Goal: Information Seeking & Learning: Compare options

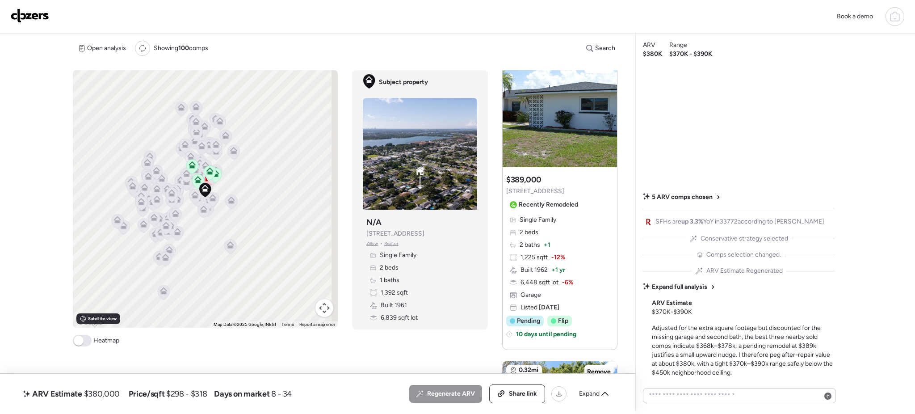
scroll to position [289, 0]
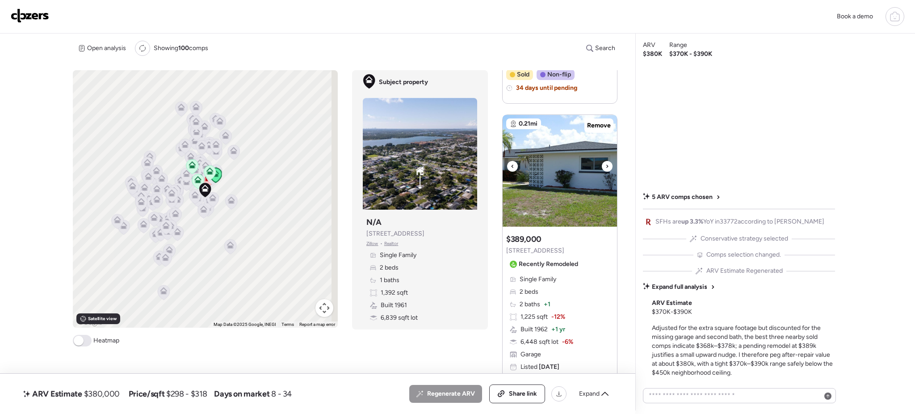
click at [605, 163] on icon at bounding box center [607, 166] width 4 height 11
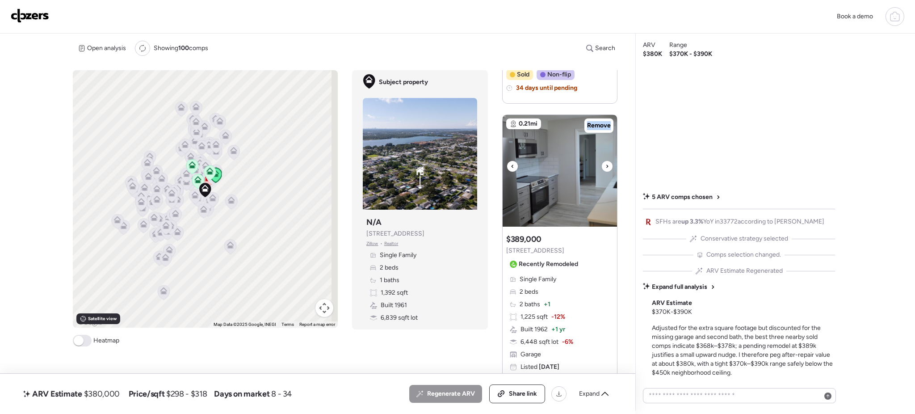
click at [605, 163] on icon at bounding box center [607, 166] width 4 height 11
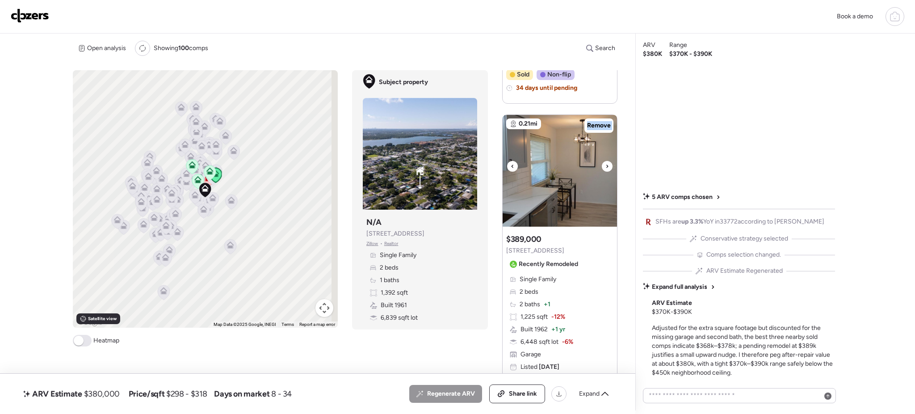
click at [605, 163] on icon at bounding box center [607, 166] width 4 height 11
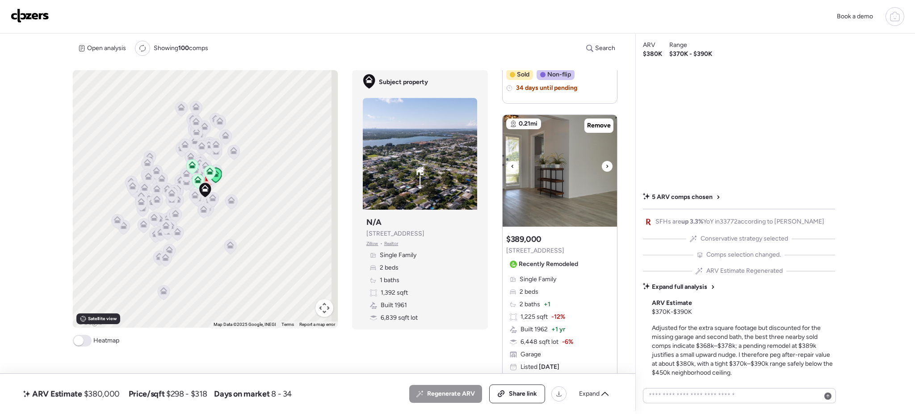
click at [605, 163] on icon at bounding box center [607, 166] width 4 height 11
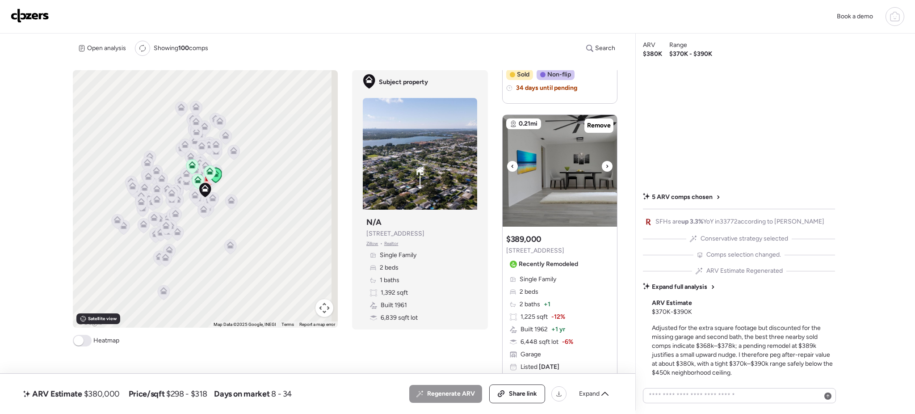
click at [605, 163] on icon at bounding box center [607, 166] width 4 height 11
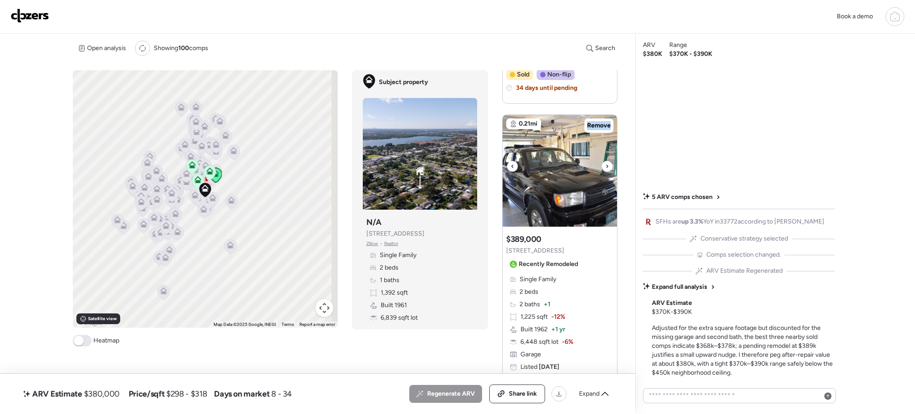
click at [605, 163] on icon at bounding box center [607, 166] width 4 height 11
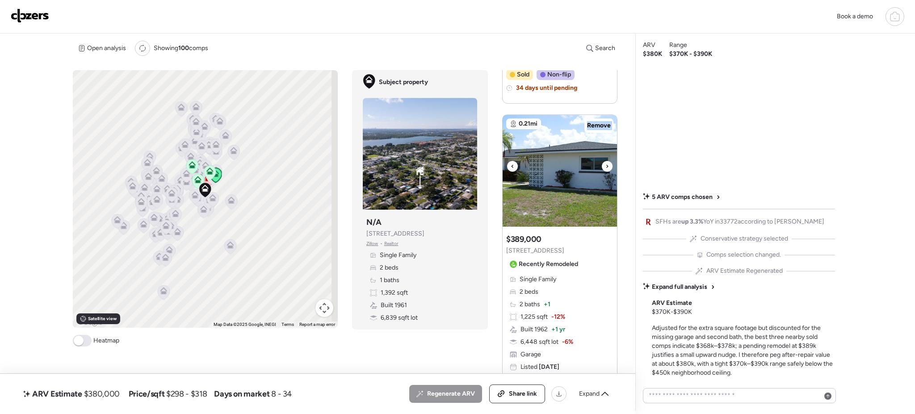
click at [605, 163] on icon at bounding box center [607, 166] width 4 height 11
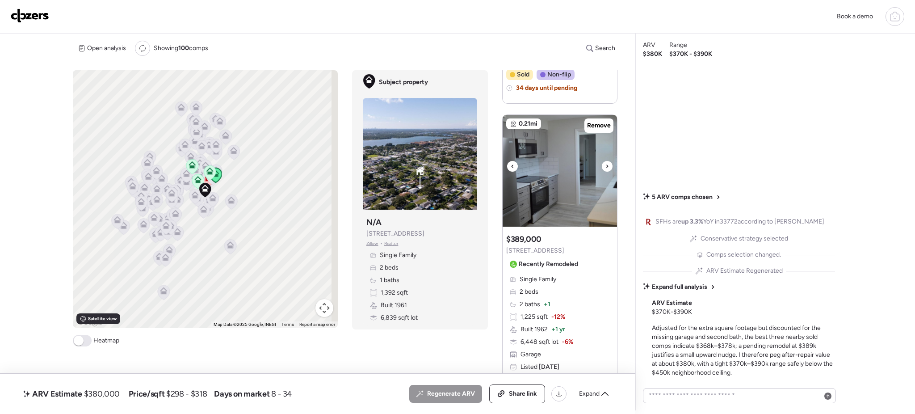
click at [605, 163] on icon at bounding box center [607, 166] width 4 height 11
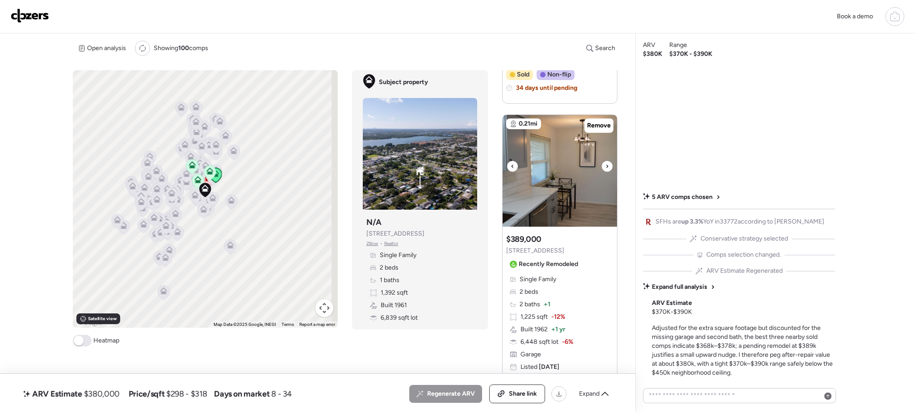
click at [605, 163] on icon at bounding box center [607, 166] width 4 height 11
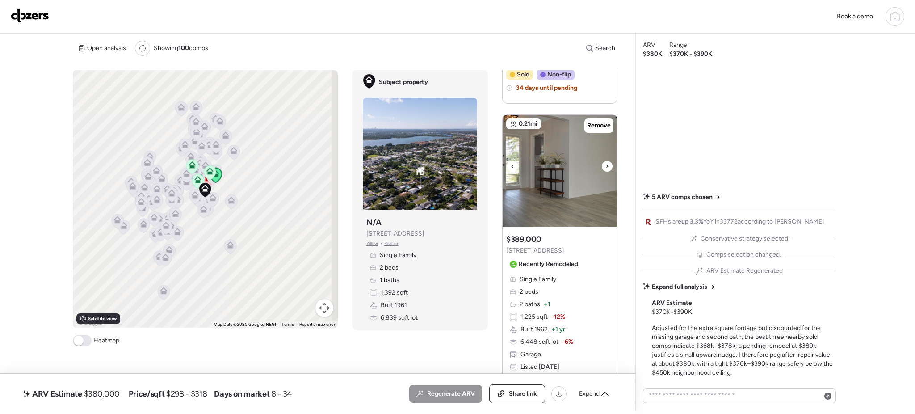
click at [605, 163] on icon at bounding box center [607, 166] width 4 height 11
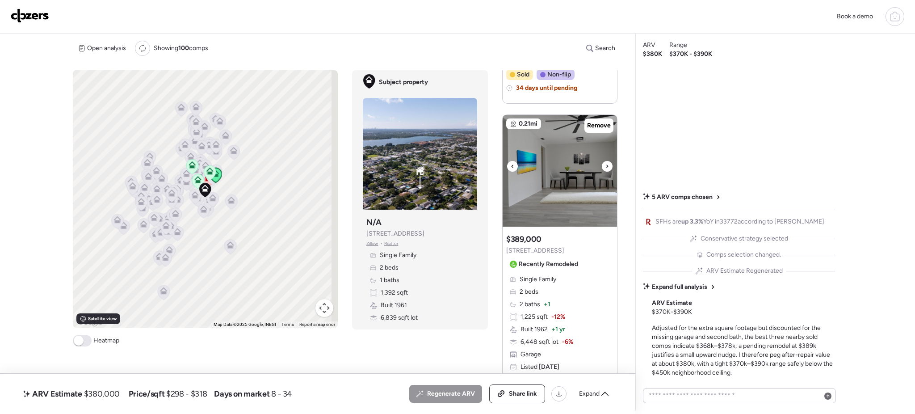
click at [605, 163] on icon at bounding box center [607, 166] width 4 height 11
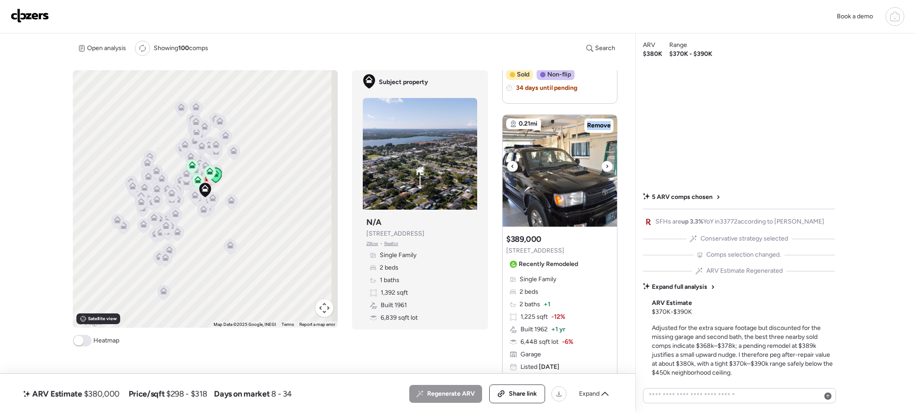
click at [605, 163] on icon at bounding box center [607, 166] width 4 height 11
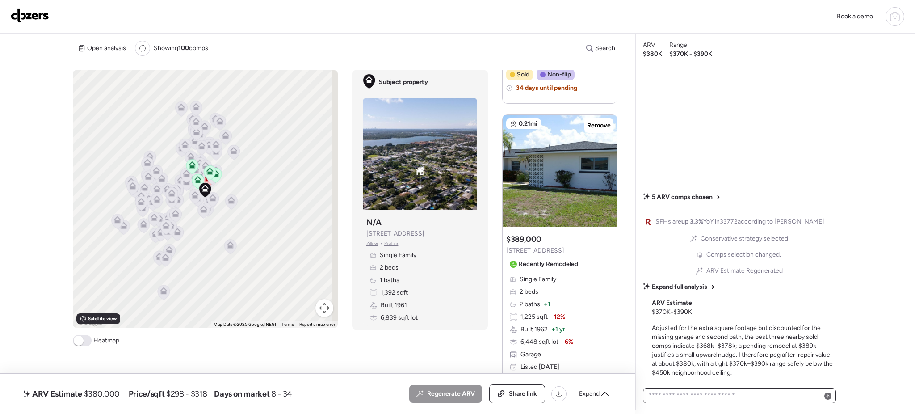
click at [687, 397] on textarea at bounding box center [739, 395] width 185 height 13
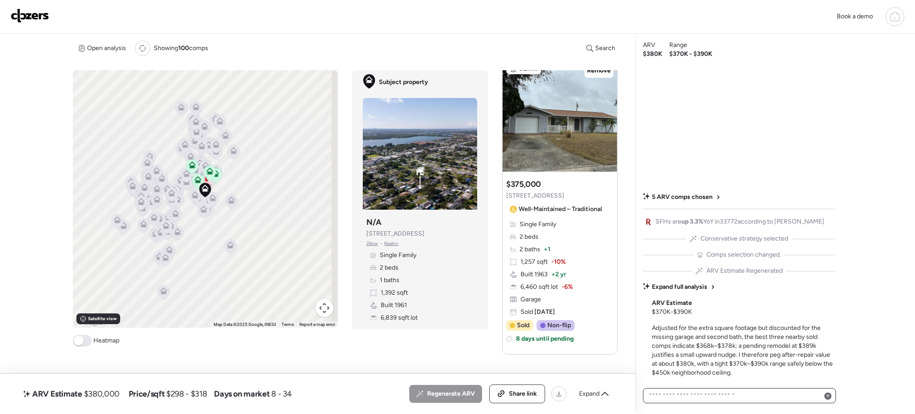
scroll to position [987, 0]
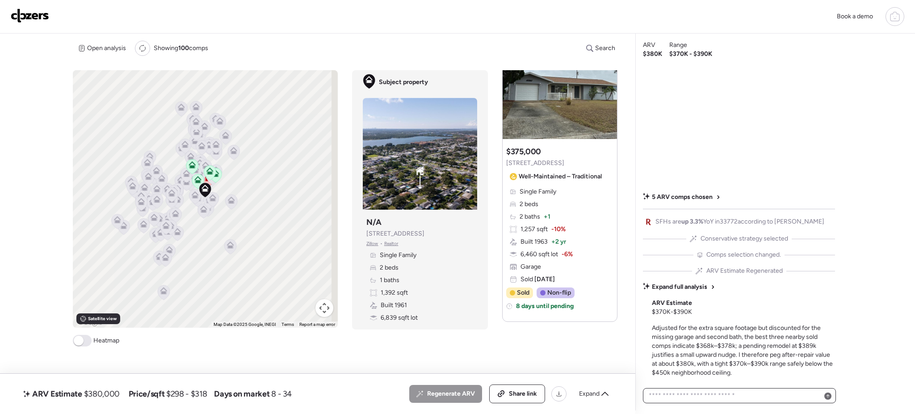
click at [677, 395] on textarea at bounding box center [739, 395] width 185 height 13
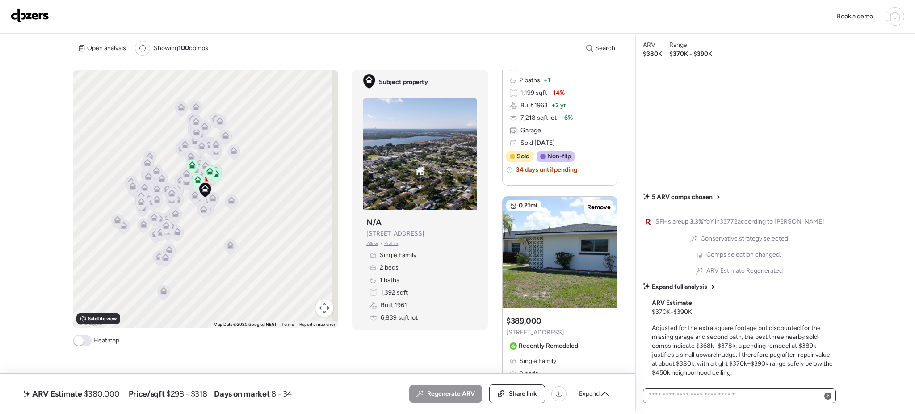
scroll to position [185, 0]
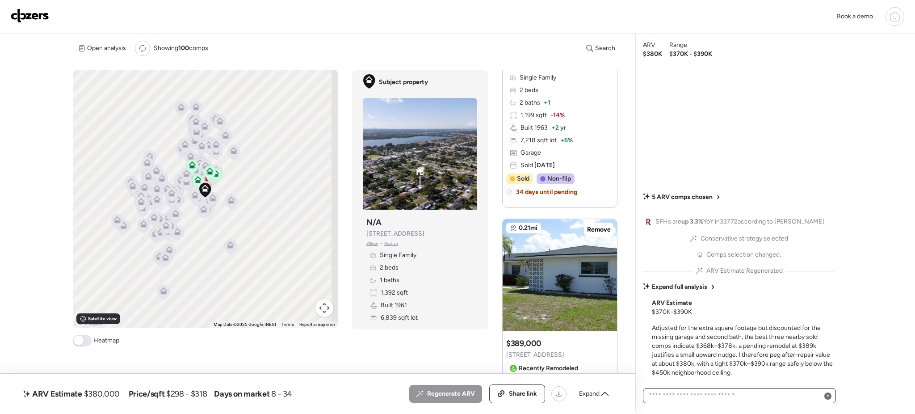
click at [736, 398] on textarea at bounding box center [739, 395] width 185 height 13
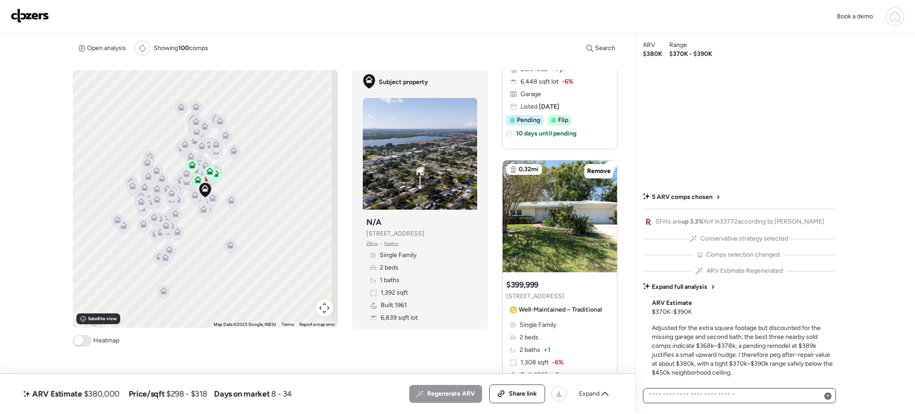
scroll to position [525, 0]
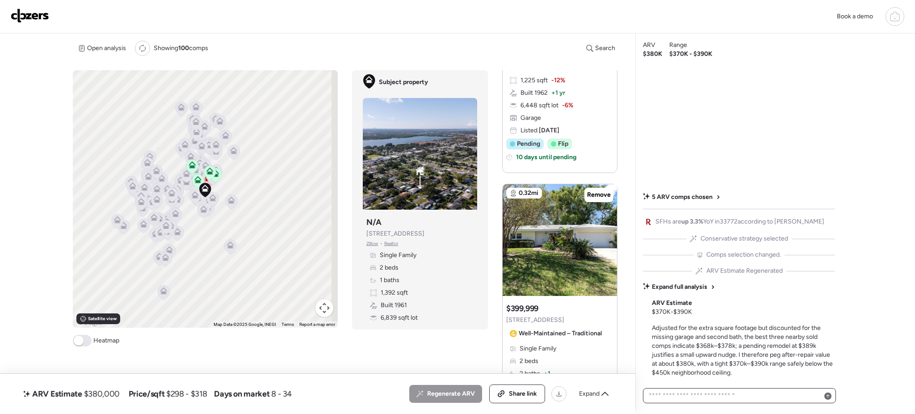
click at [720, 397] on textarea at bounding box center [739, 395] width 185 height 13
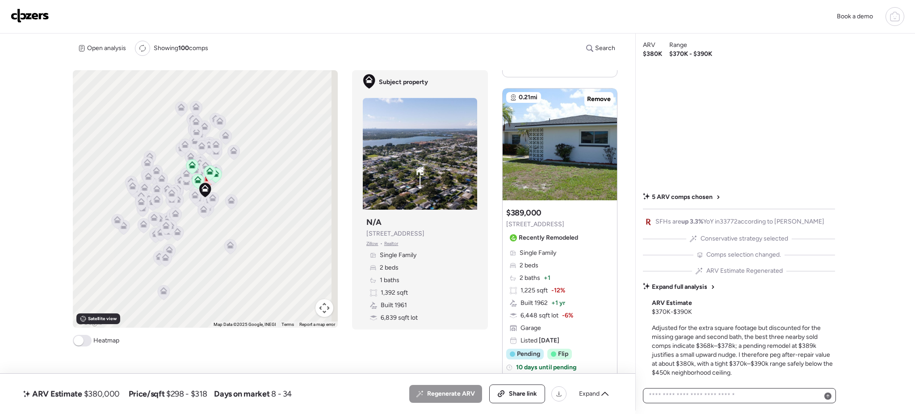
scroll to position [323, 0]
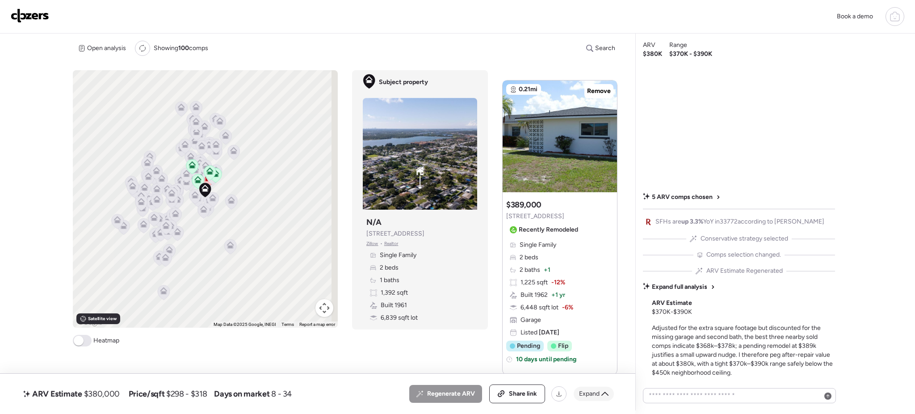
click at [593, 397] on span "Expand" at bounding box center [589, 393] width 21 height 9
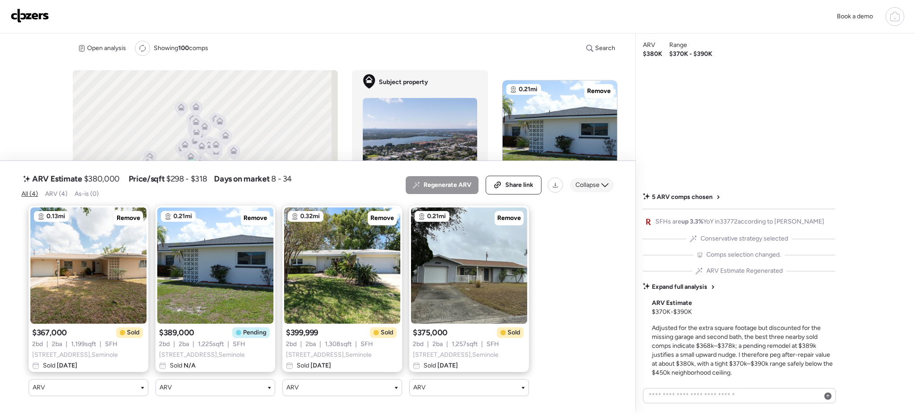
click at [599, 178] on div "Collapse" at bounding box center [592, 185] width 44 height 14
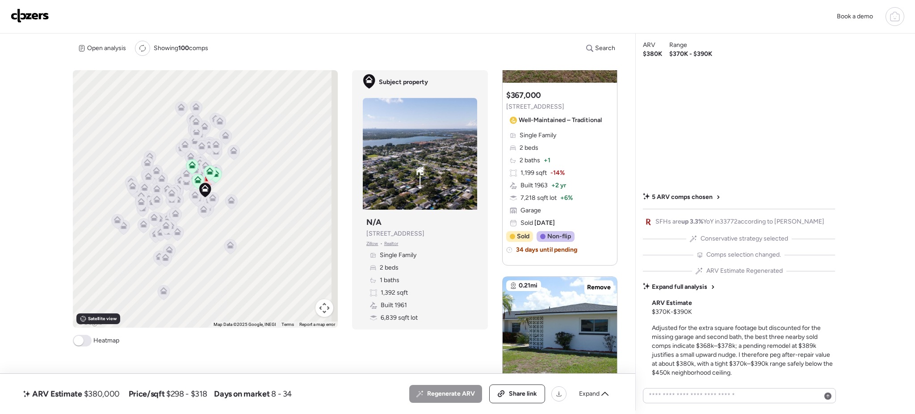
scroll to position [0, 0]
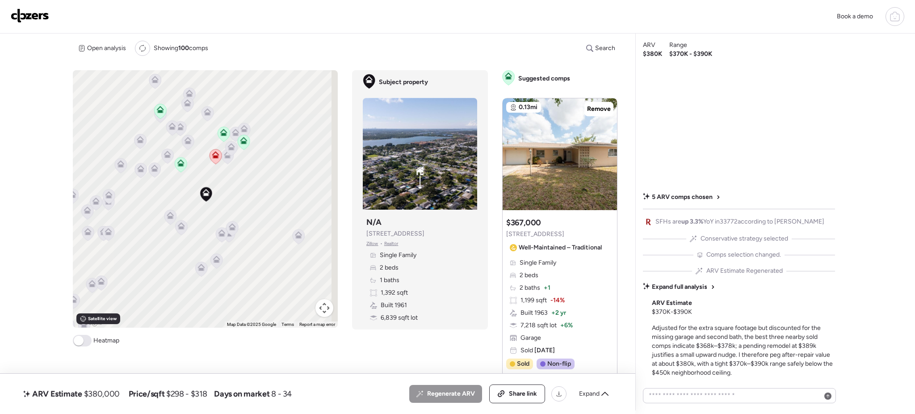
drag, startPoint x: 239, startPoint y: 225, endPoint x: 239, endPoint y: 201, distance: 23.7
click at [239, 201] on div "To activate drag with keyboard, press Alt + Enter. Once in keyboard drag state,…" at bounding box center [205, 198] width 265 height 257
click at [152, 172] on icon at bounding box center [155, 171] width 6 height 3
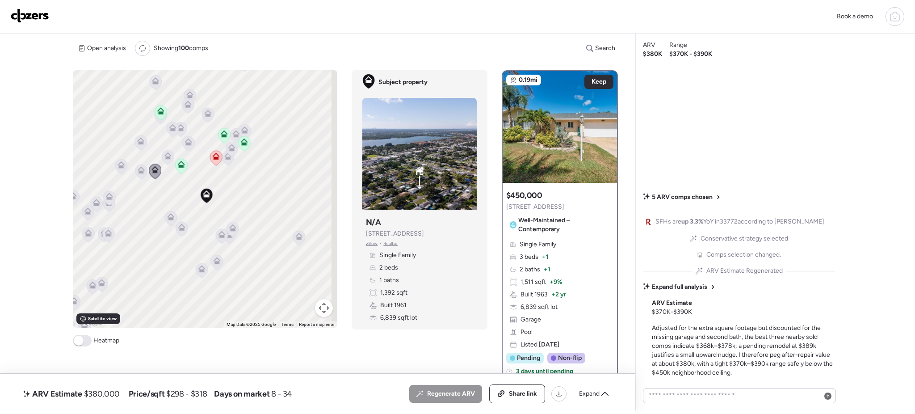
click at [185, 145] on icon at bounding box center [188, 143] width 6 height 3
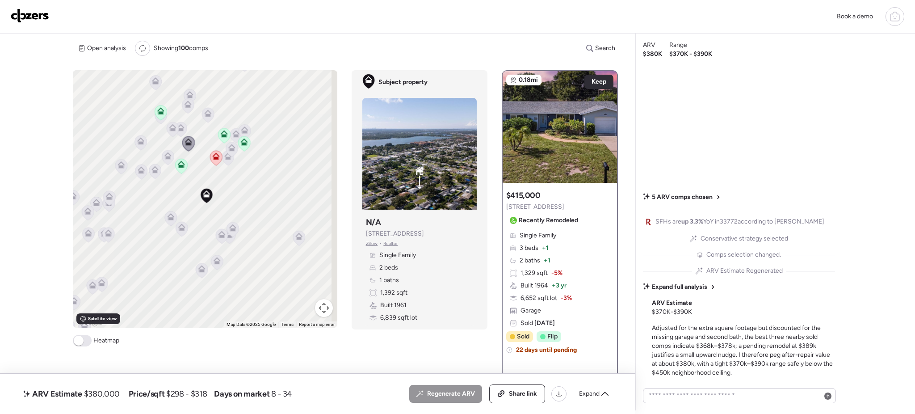
click at [178, 227] on icon at bounding box center [181, 226] width 7 height 4
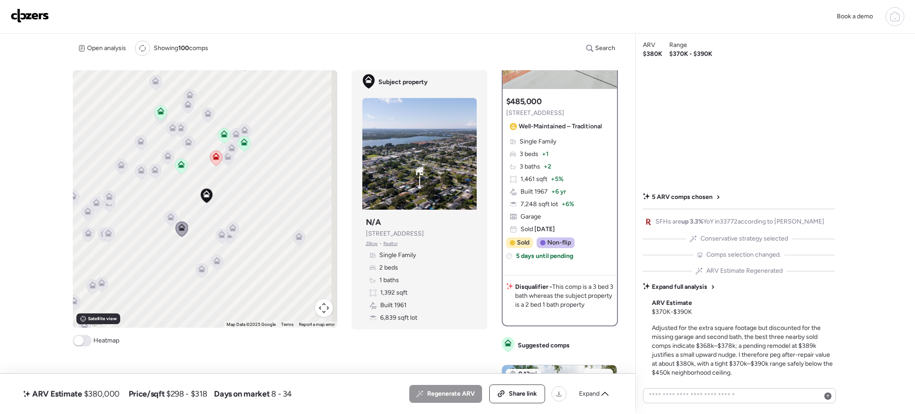
scroll to position [86, 0]
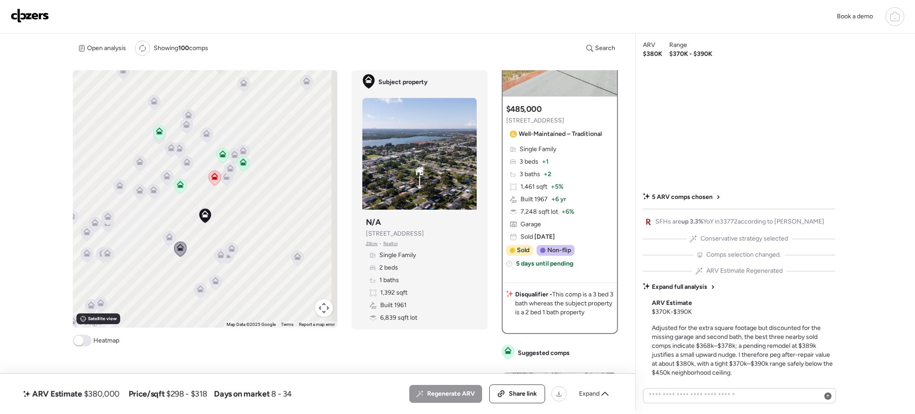
drag, startPoint x: 168, startPoint y: 183, endPoint x: 167, endPoint y: 210, distance: 27.3
click at [167, 210] on div "To activate drag with keyboard, press Alt + Enter. Once in keyboard drag state,…" at bounding box center [205, 198] width 264 height 257
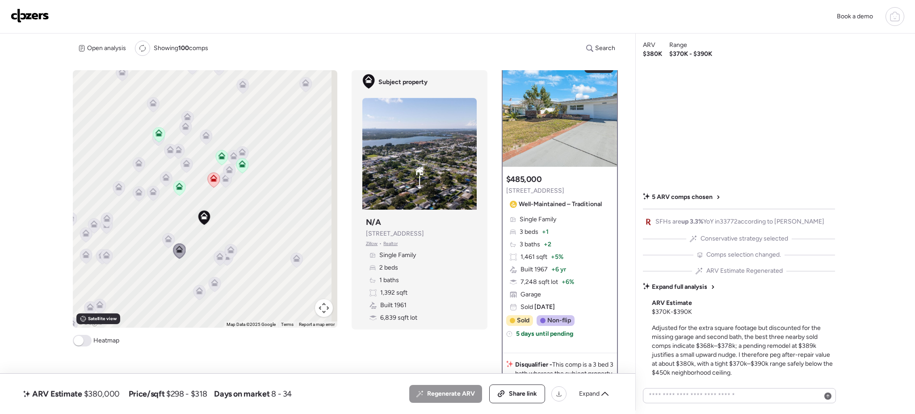
scroll to position [0, 0]
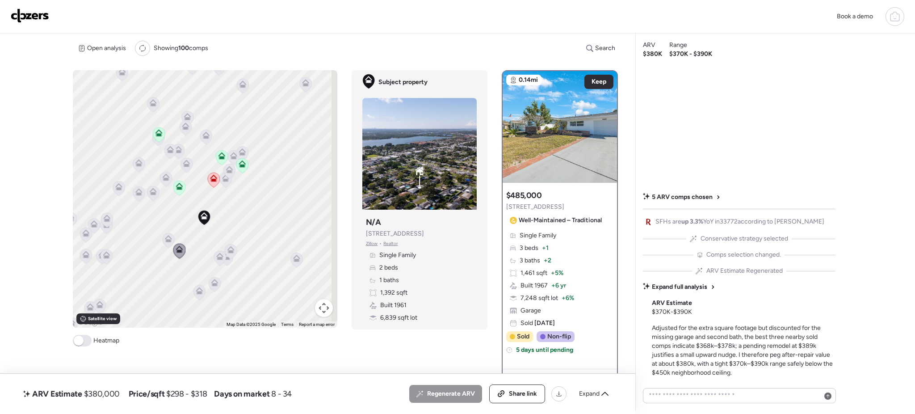
click at [163, 179] on icon at bounding box center [166, 179] width 6 height 3
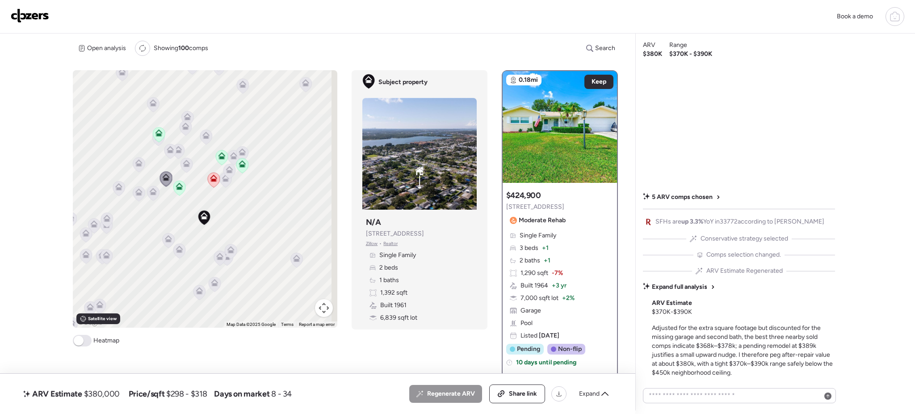
click at [185, 116] on icon at bounding box center [187, 116] width 7 height 7
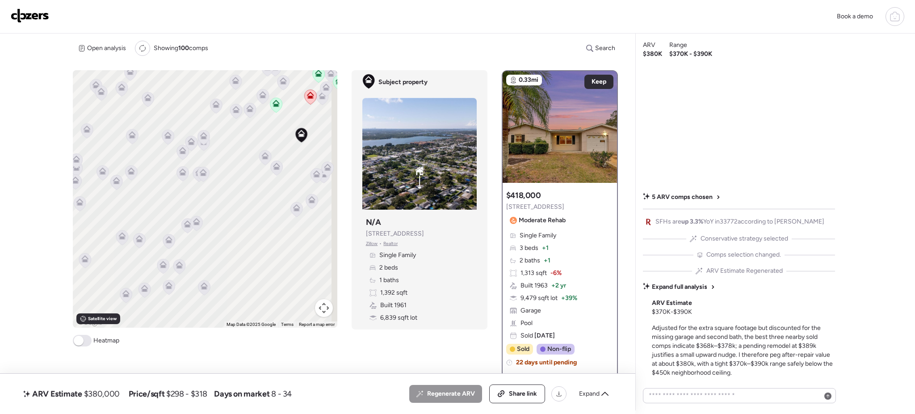
drag, startPoint x: 145, startPoint y: 256, endPoint x: 223, endPoint y: 183, distance: 107.1
click at [223, 183] on div "To activate drag with keyboard, press Alt + Enter. Once in keyboard drag state,…" at bounding box center [205, 198] width 264 height 257
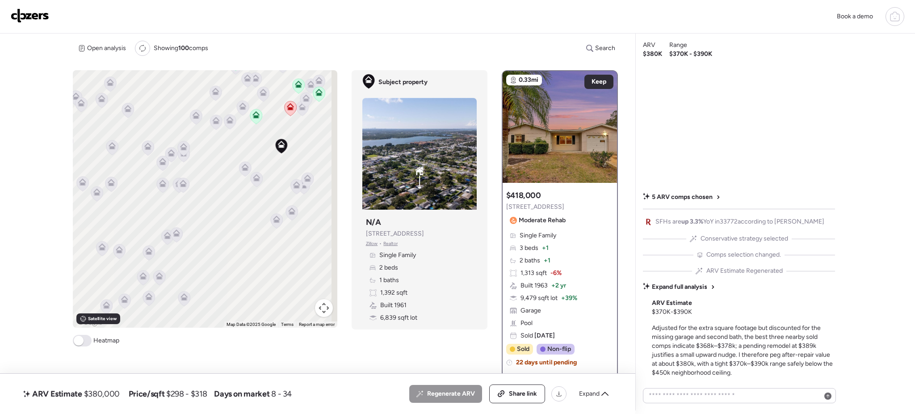
click at [157, 184] on icon at bounding box center [163, 185] width 12 height 15
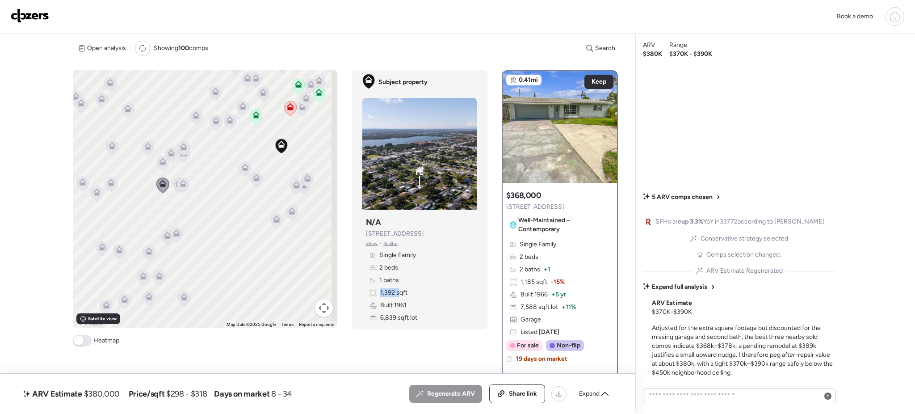
drag, startPoint x: 373, startPoint y: 291, endPoint x: 392, endPoint y: 290, distance: 19.2
click at [392, 290] on div "1,392 sqft" at bounding box center [388, 292] width 38 height 9
click at [596, 82] on span "Keep" at bounding box center [598, 81] width 15 height 9
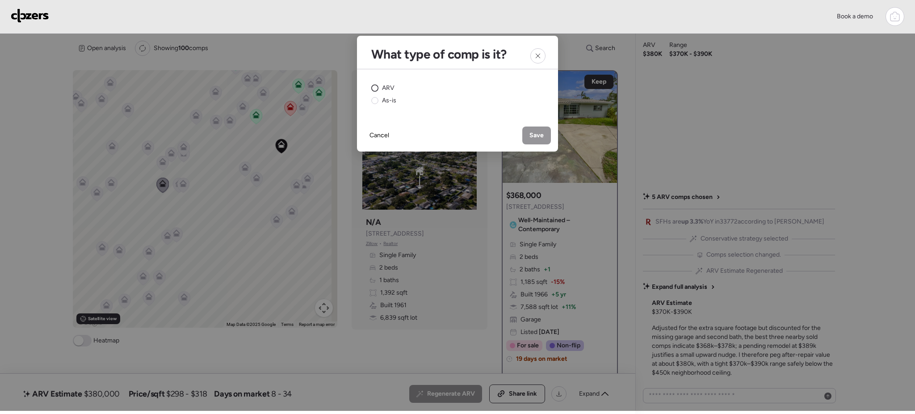
click at [386, 90] on span "ARV" at bounding box center [388, 88] width 13 height 9
click at [535, 135] on span "Save" at bounding box center [536, 135] width 14 height 9
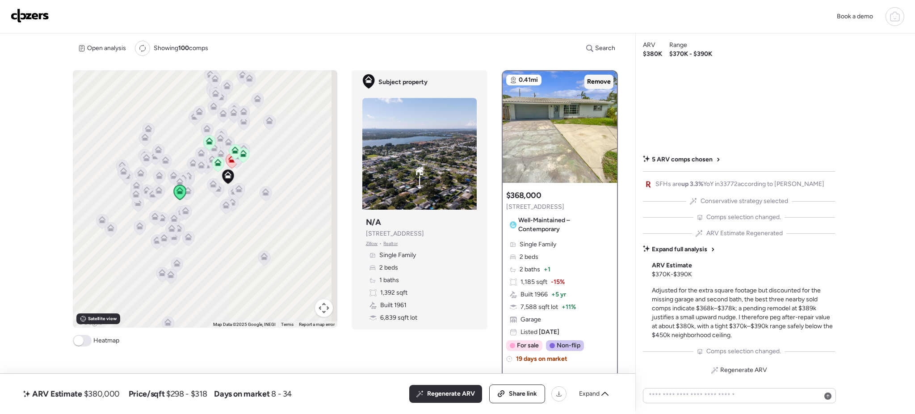
click at [591, 84] on span "Remove" at bounding box center [599, 81] width 24 height 9
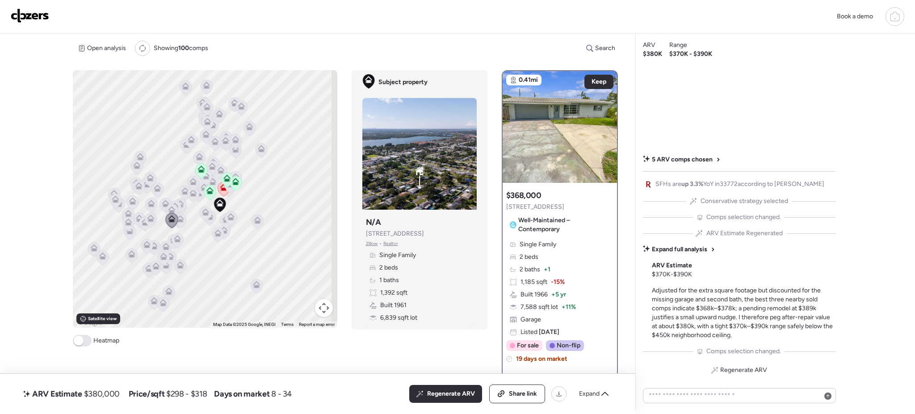
drag, startPoint x: 211, startPoint y: 198, endPoint x: 203, endPoint y: 227, distance: 30.1
click at [203, 227] on div at bounding box center [209, 218] width 13 height 17
drag, startPoint x: 373, startPoint y: 293, endPoint x: 406, endPoint y: 294, distance: 32.6
click at [406, 294] on div "Single Family 2 beds 1 baths 1,392 sqft Built 1961 6,839 sqft lot" at bounding box center [419, 286] width 107 height 71
click at [379, 269] on span "2 beds" at bounding box center [388, 267] width 19 height 9
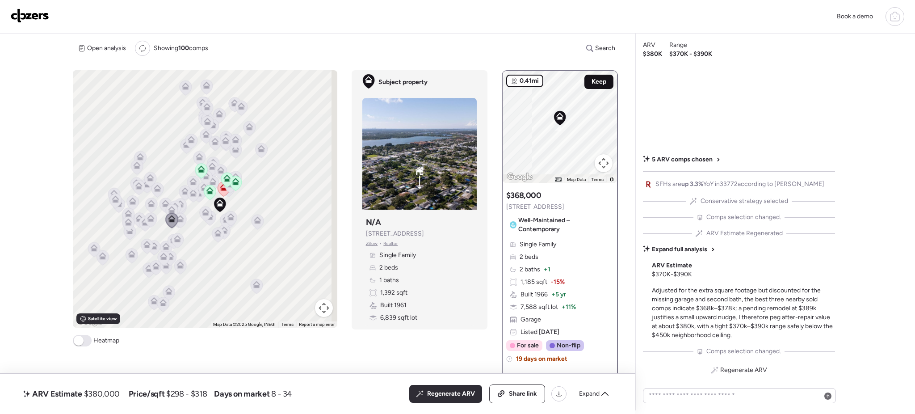
click at [592, 84] on span "Keep" at bounding box center [598, 81] width 15 height 9
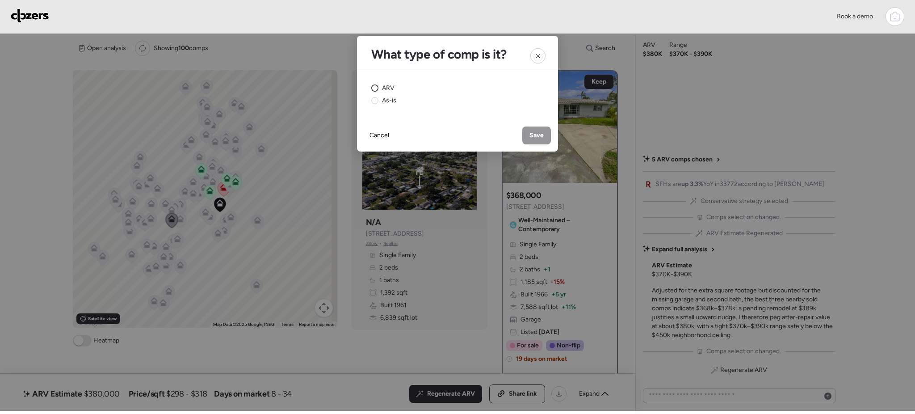
click at [392, 86] on span "ARV" at bounding box center [388, 88] width 13 height 9
click at [540, 134] on span "Save" at bounding box center [536, 135] width 14 height 9
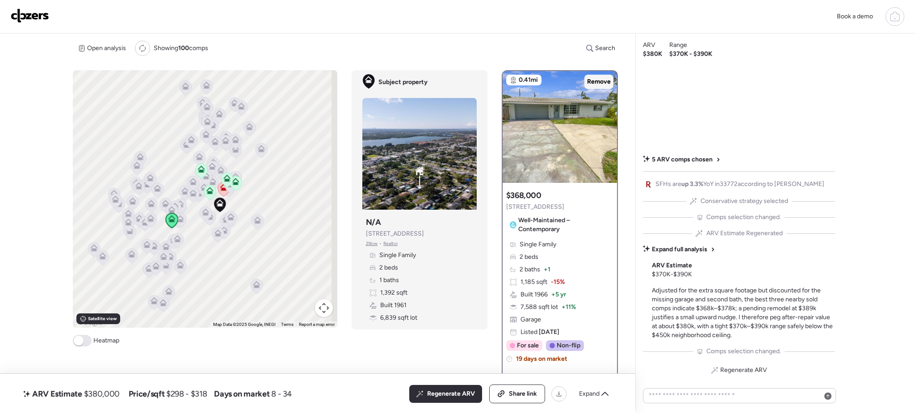
click at [590, 84] on span "Remove" at bounding box center [599, 81] width 24 height 9
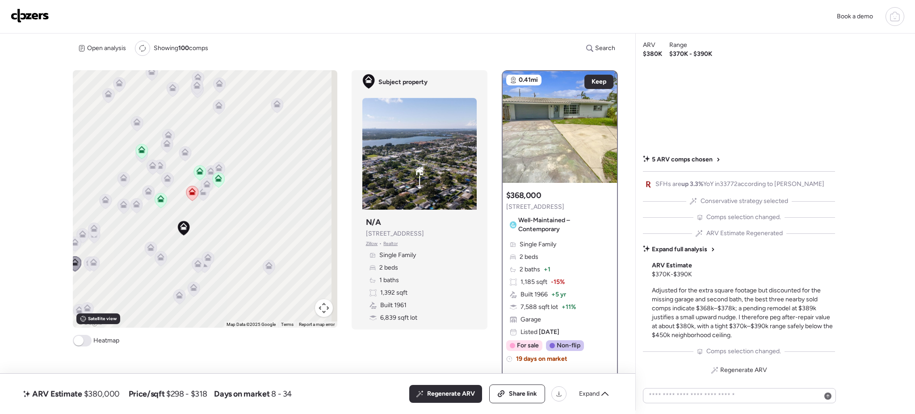
click at [367, 247] on span "Zillow" at bounding box center [372, 243] width 12 height 7
